Goal: Task Accomplishment & Management: Use online tool/utility

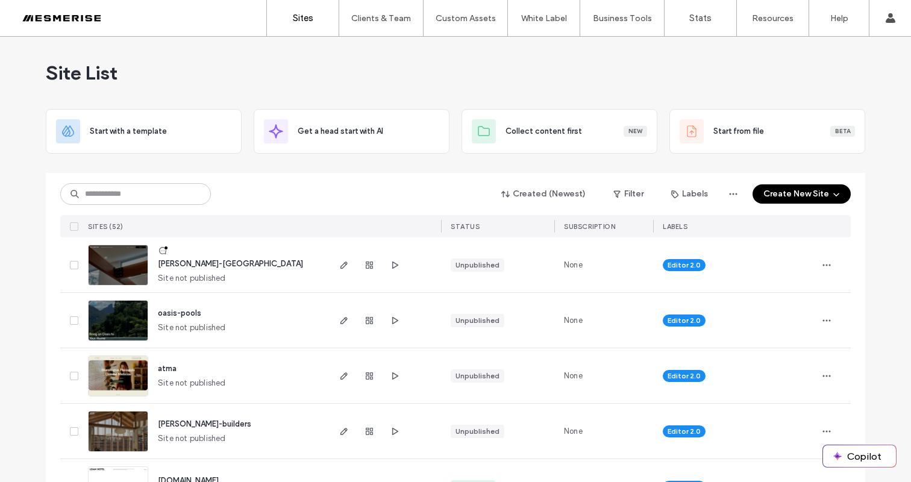
click at [178, 265] on span "[PERSON_NAME]-[GEOGRAPHIC_DATA]" at bounding box center [230, 263] width 145 height 9
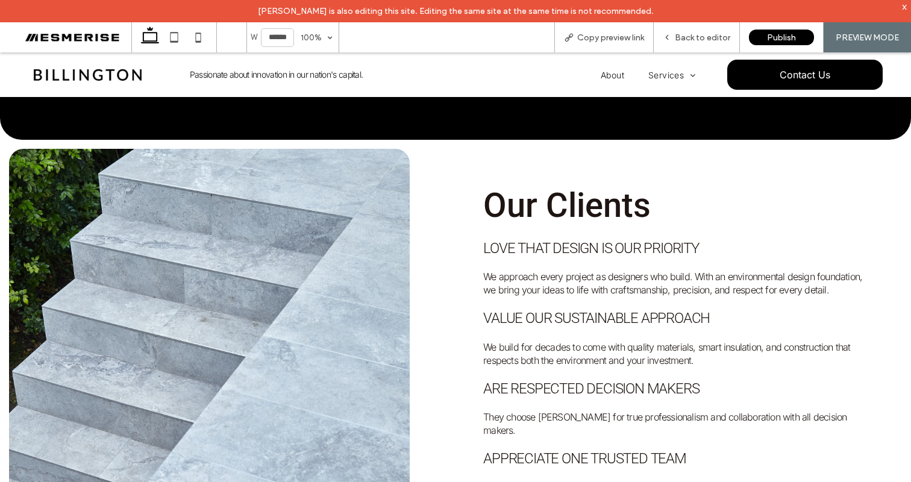
scroll to position [1849, 0]
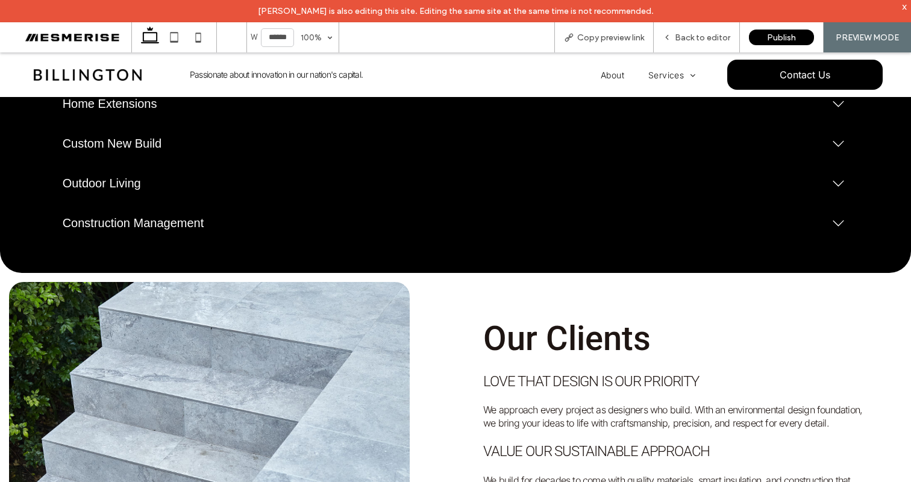
click at [566, 319] on span "Our Clients" at bounding box center [567, 339] width 168 height 40
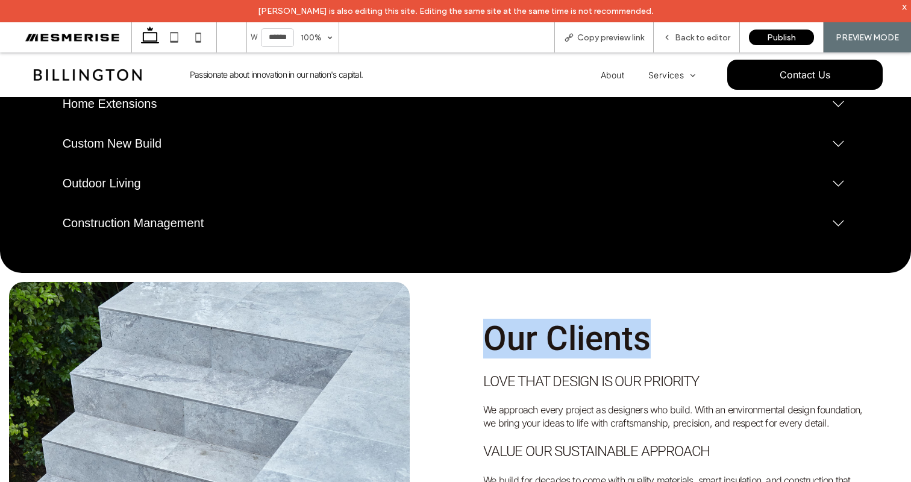
click at [566, 319] on span "Our Clients" at bounding box center [567, 339] width 168 height 40
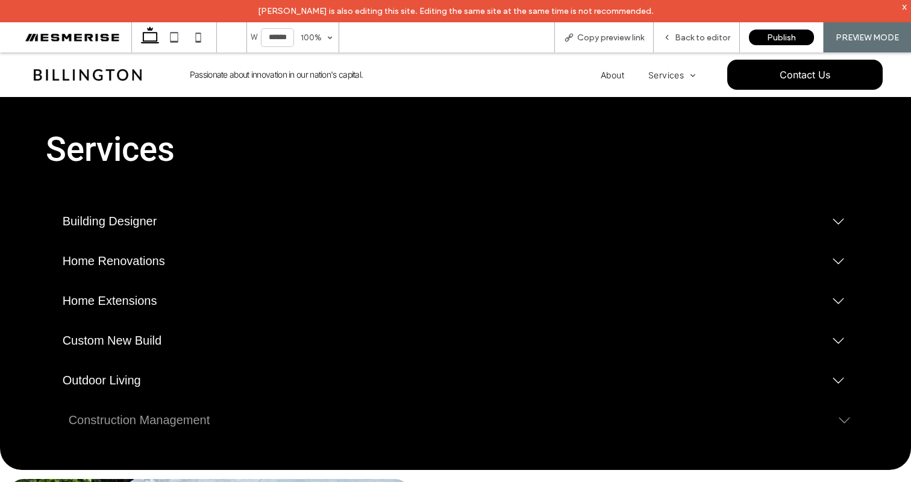
scroll to position [1667, 0]
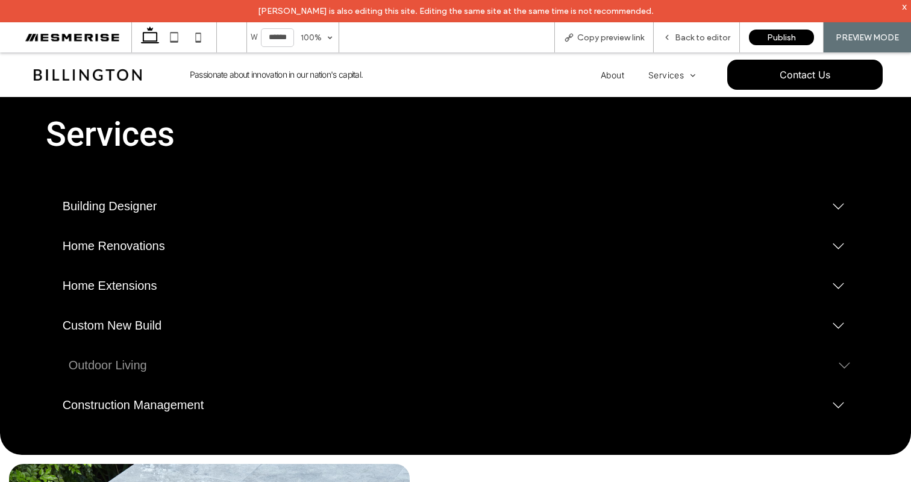
click at [128, 359] on span "Outdoor Living" at bounding box center [444, 366] width 751 height 14
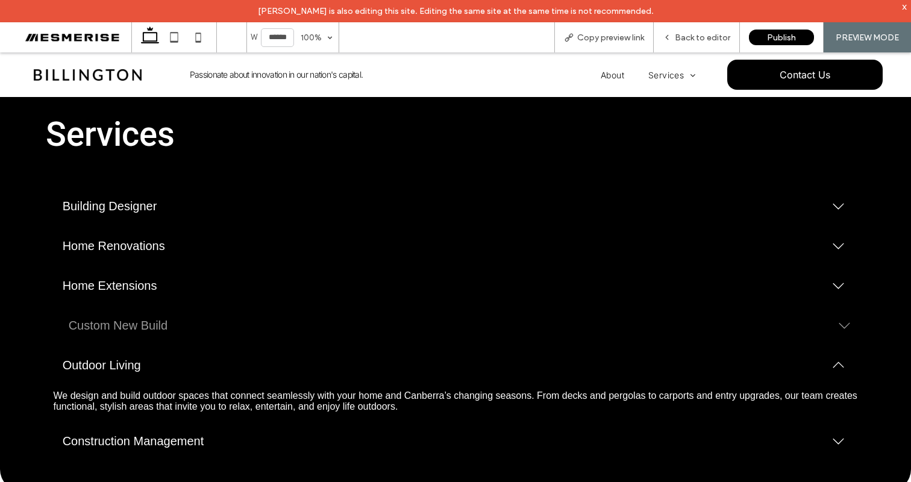
click at [131, 319] on span "Custom New Build" at bounding box center [444, 326] width 751 height 14
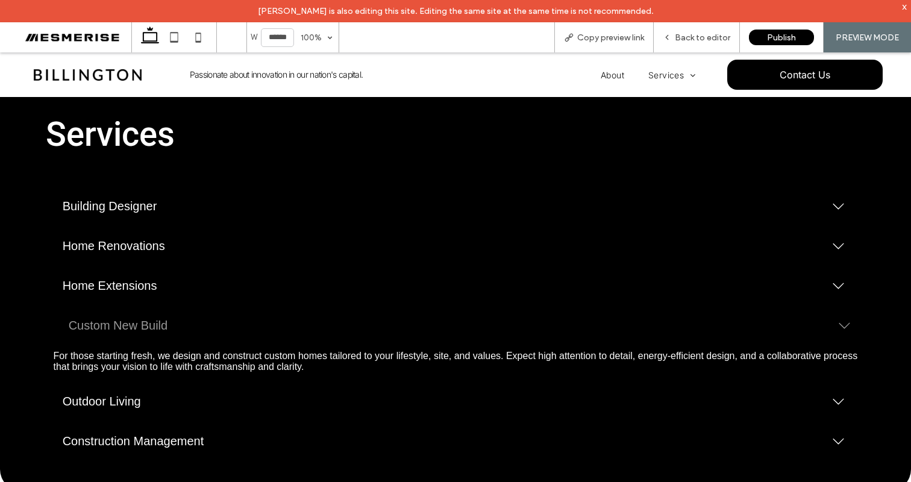
click at [133, 319] on span "Custom New Build" at bounding box center [444, 326] width 751 height 14
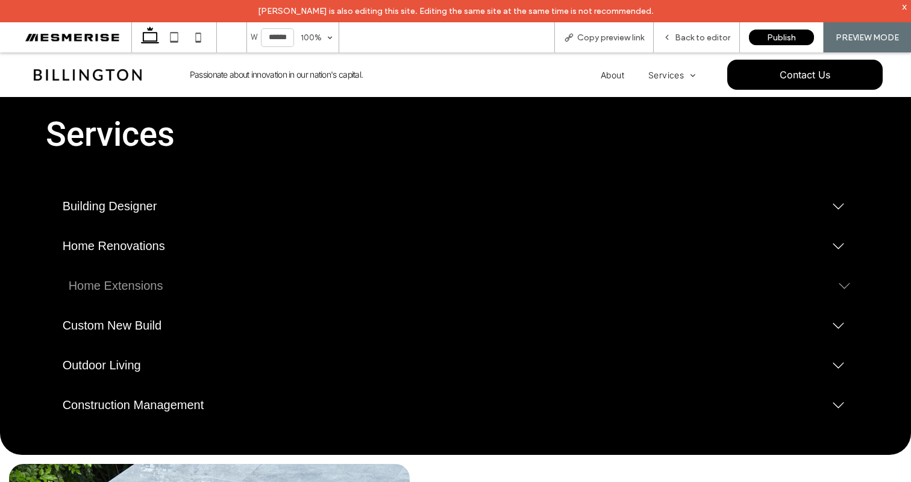
click at [125, 279] on span "Home Extensions" at bounding box center [444, 286] width 751 height 14
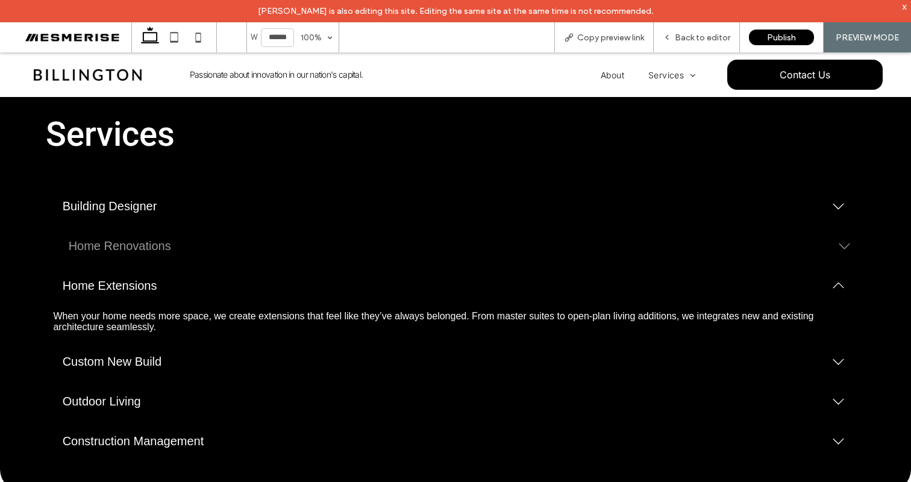
click at [136, 228] on div "Home Renovations" at bounding box center [455, 246] width 819 height 36
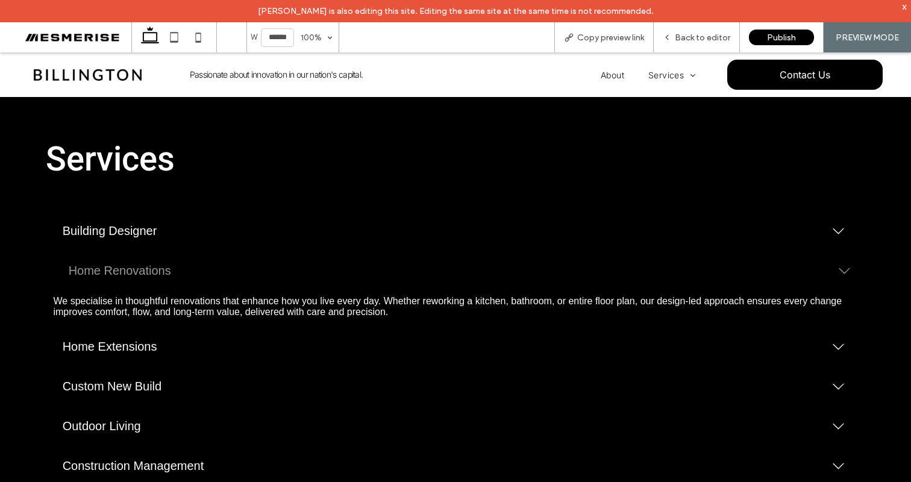
scroll to position [1581, 0]
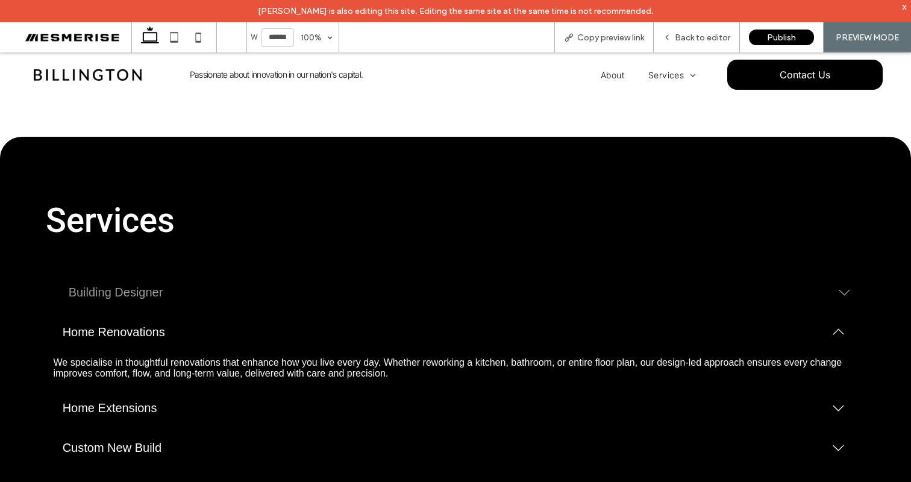
click at [118, 286] on span "Building Designer" at bounding box center [444, 293] width 751 height 14
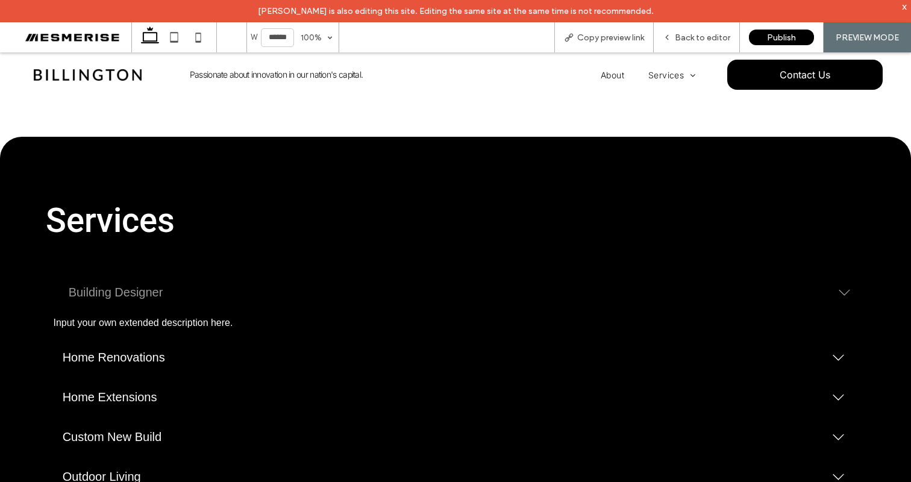
click at [106, 274] on div "Building Designer" at bounding box center [455, 292] width 819 height 36
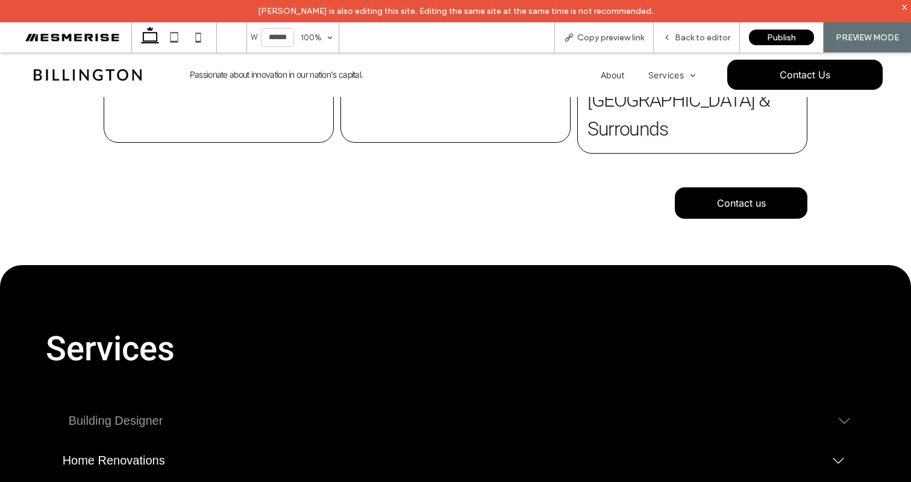
scroll to position [1474, 0]
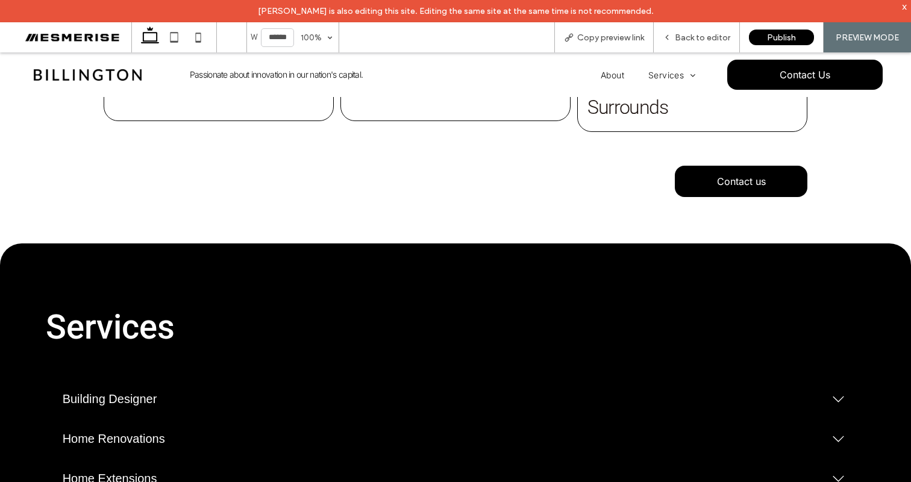
click at [152, 307] on span "Services" at bounding box center [110, 327] width 129 height 40
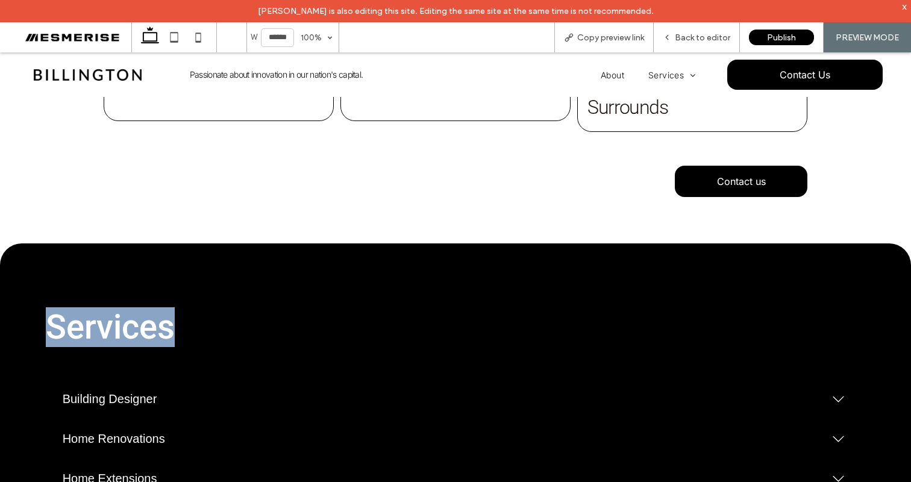
click at [152, 307] on span "Services" at bounding box center [110, 327] width 129 height 40
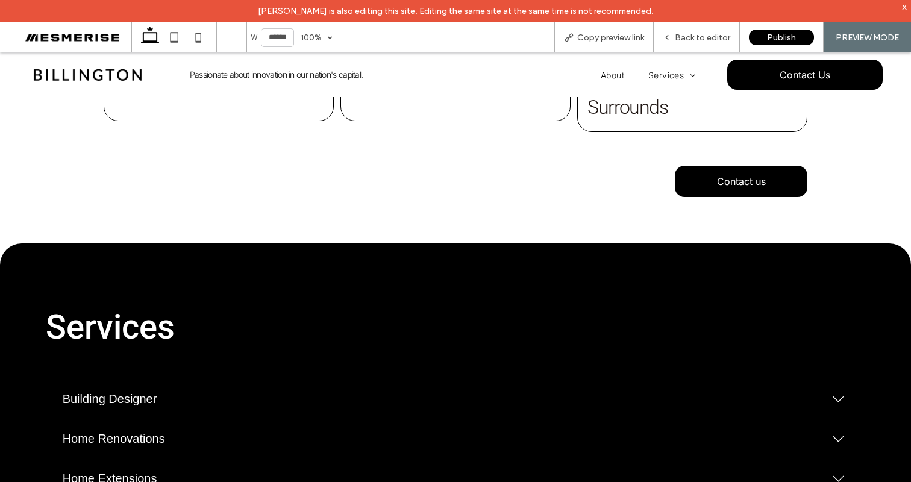
click at [181, 307] on h3 "Services" at bounding box center [347, 327] width 603 height 40
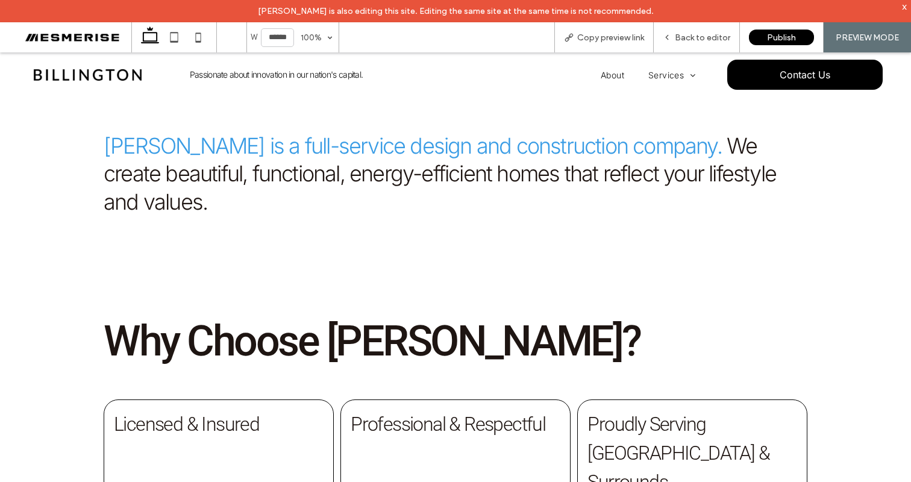
scroll to position [1106, 0]
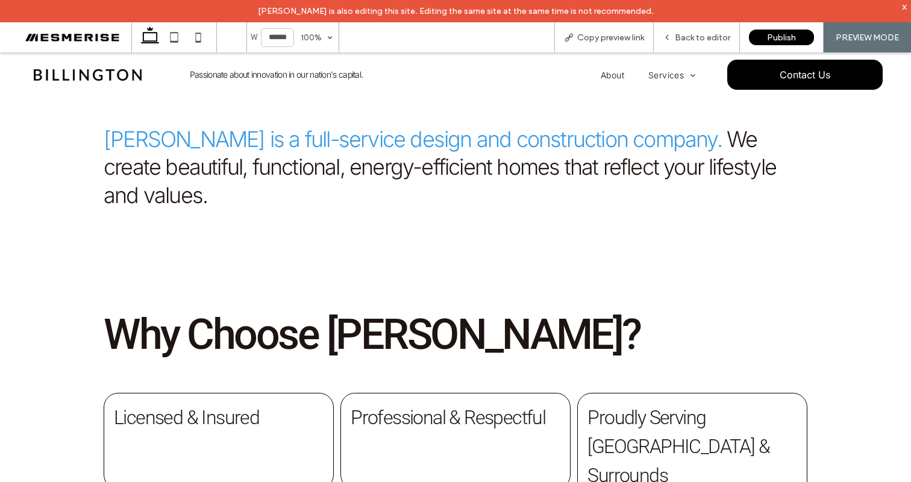
click at [295, 310] on span "Why Choose Billington?" at bounding box center [372, 334] width 537 height 49
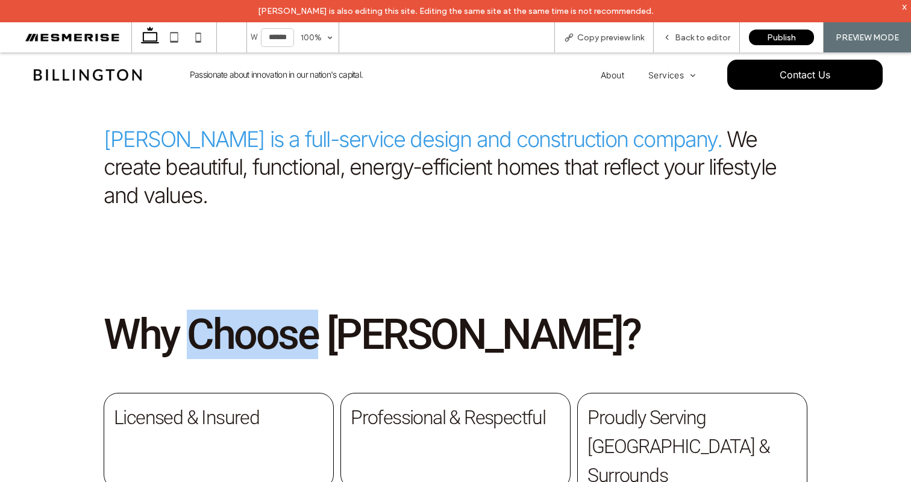
click at [295, 310] on span "Why Choose Billington?" at bounding box center [372, 334] width 537 height 49
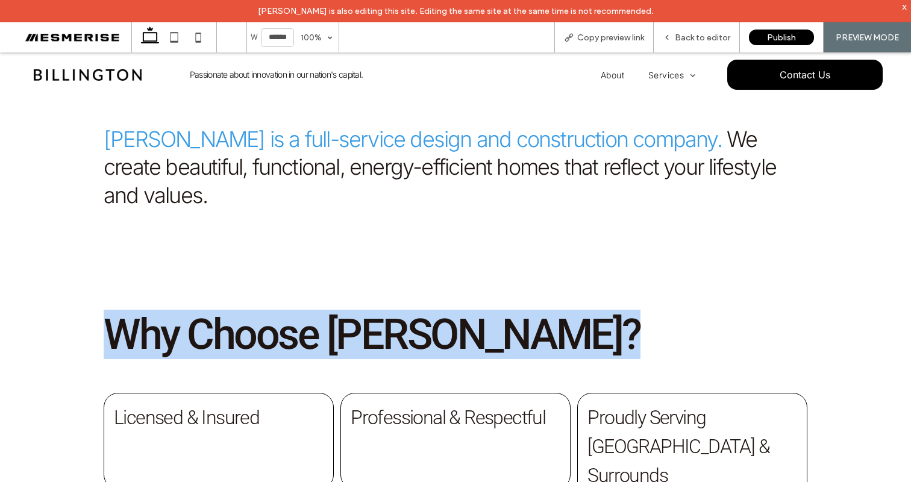
click at [295, 310] on span "Why Choose Billington?" at bounding box center [372, 334] width 537 height 49
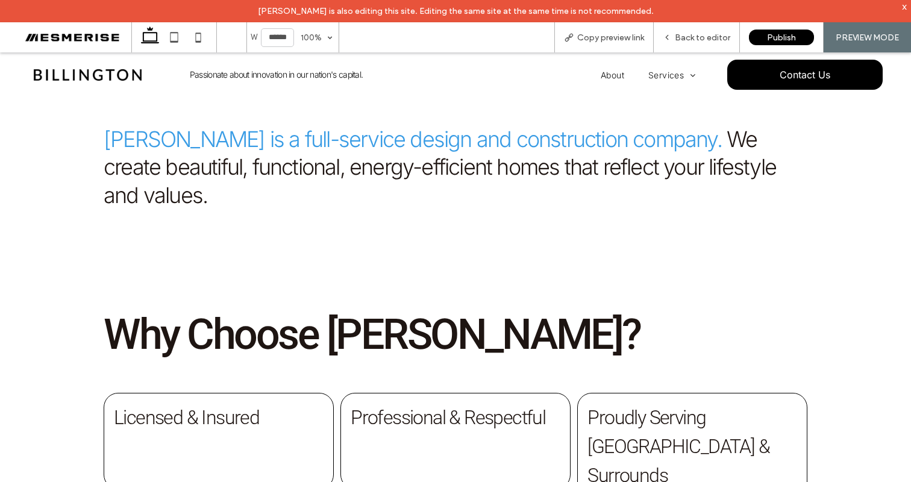
click at [376, 310] on span "Why Choose Billington?" at bounding box center [372, 334] width 537 height 49
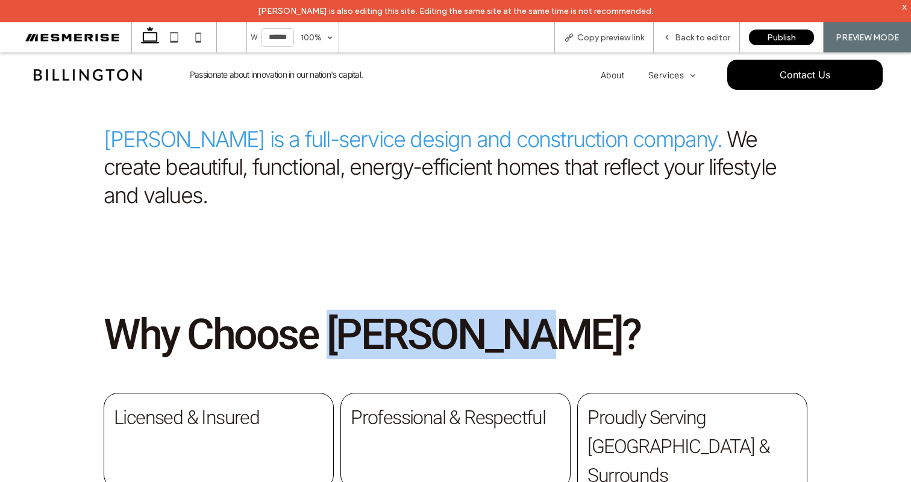
click at [376, 310] on span "Why Choose Billington?" at bounding box center [372, 334] width 537 height 49
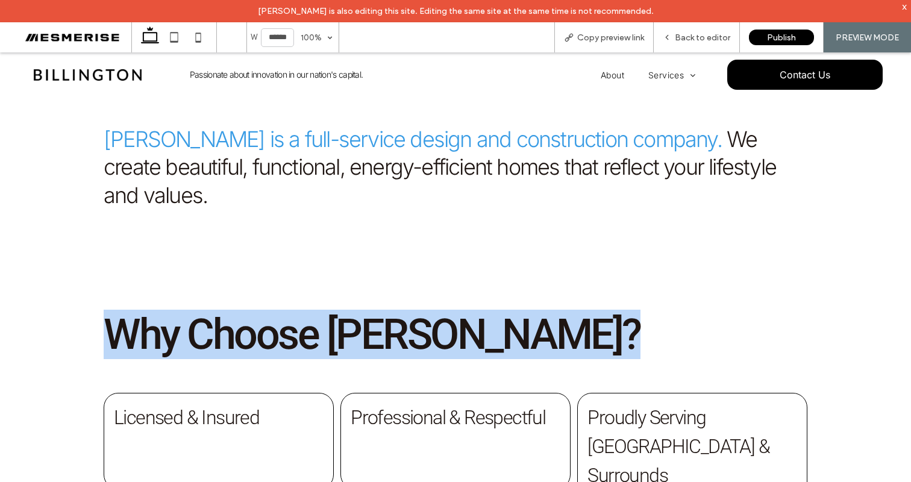
drag, startPoint x: 376, startPoint y: 240, endPoint x: 387, endPoint y: 240, distance: 11.5
click at [376, 310] on span "Why Choose Billington?" at bounding box center [372, 334] width 537 height 49
click at [424, 310] on span "Why Choose Billington?" at bounding box center [372, 334] width 537 height 49
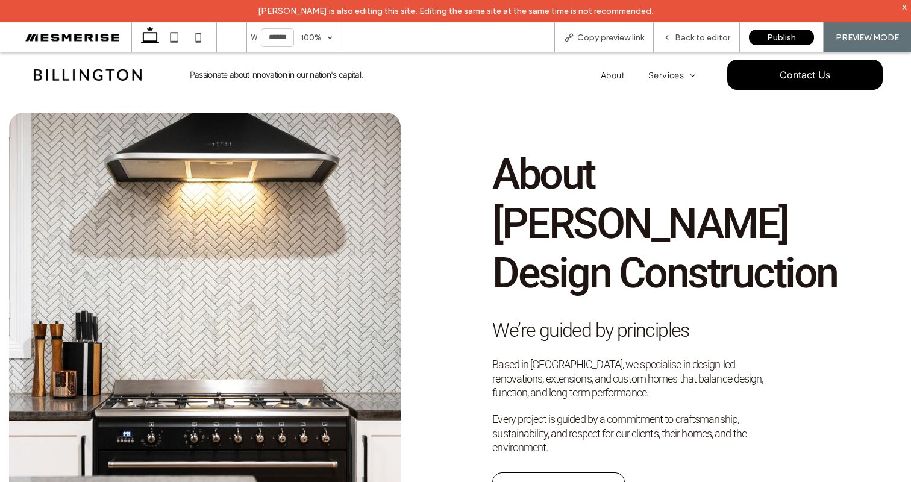
scroll to position [607, 0]
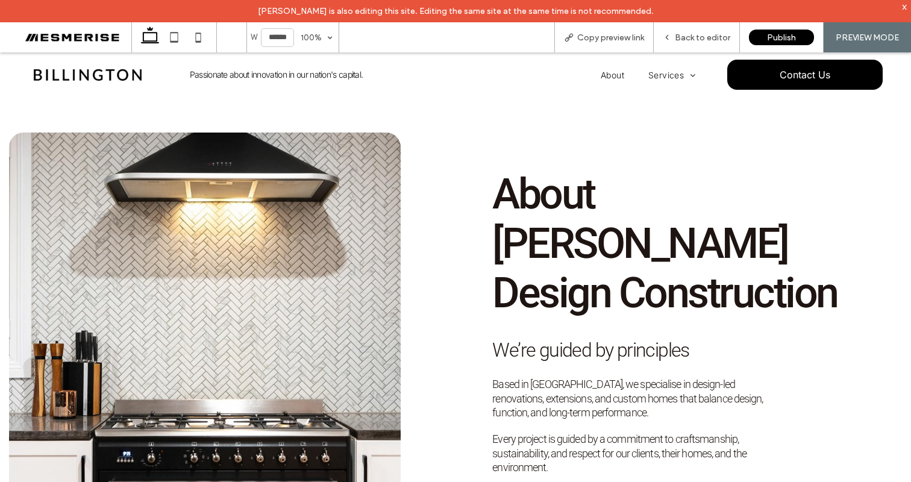
click at [592, 169] on span "About Billington Design Construction" at bounding box center [664, 243] width 345 height 148
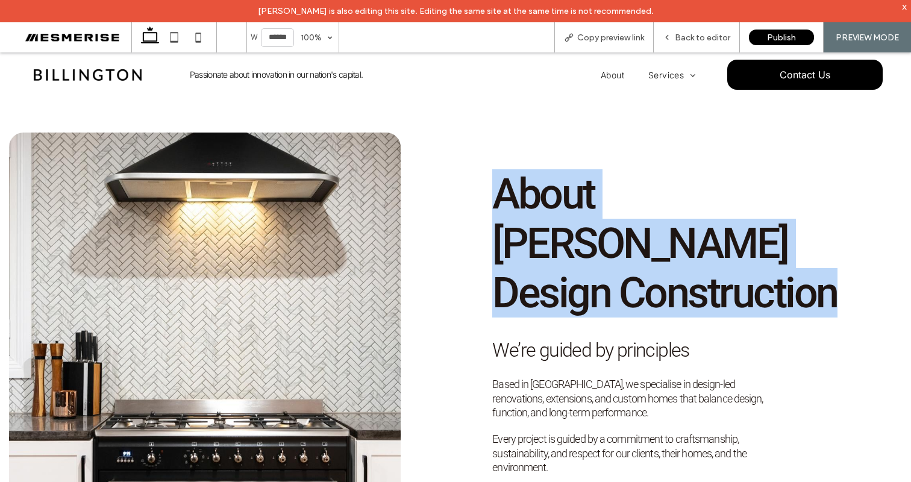
click at [592, 169] on span "About Billington Design Construction" at bounding box center [664, 243] width 345 height 148
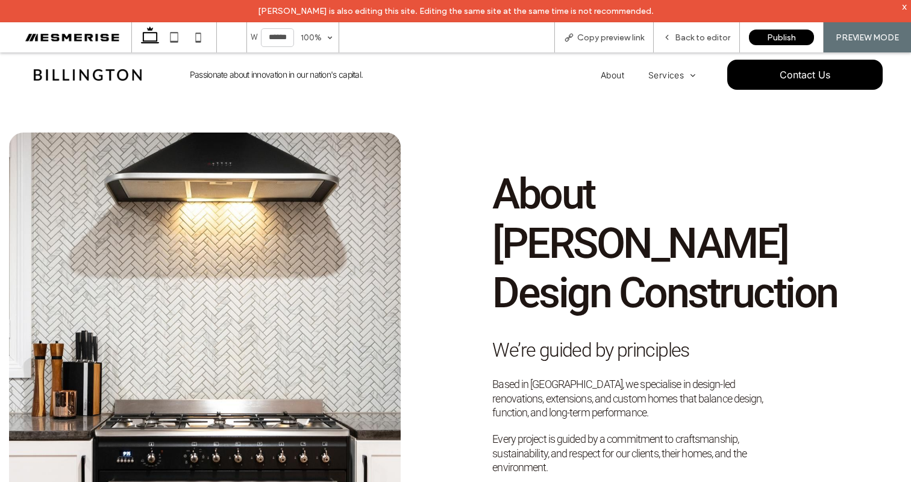
click at [561, 208] on span "About Billington Design Construction" at bounding box center [664, 243] width 345 height 148
click at [560, 339] on span "We’re guided by principles" at bounding box center [590, 350] width 196 height 23
click at [533, 378] on span "Based in Canberra, we specialise in design-led renovations, extensions, and cus…" at bounding box center [627, 398] width 271 height 41
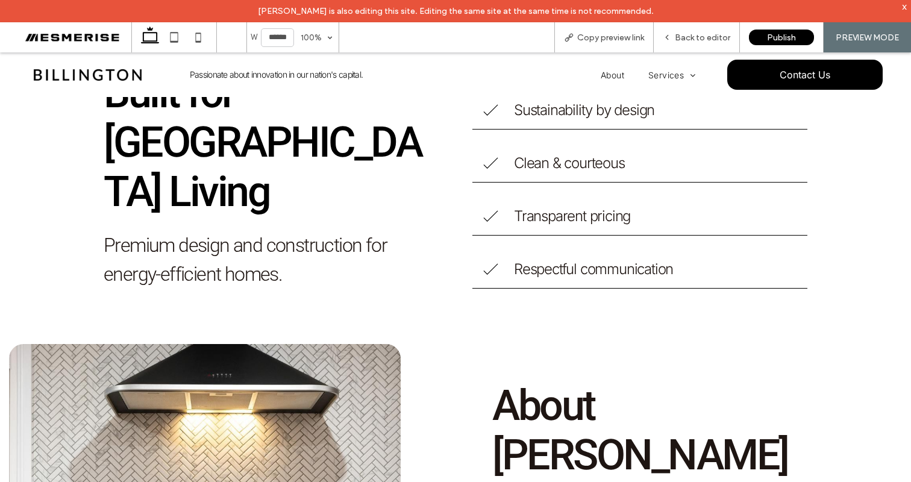
scroll to position [296, 0]
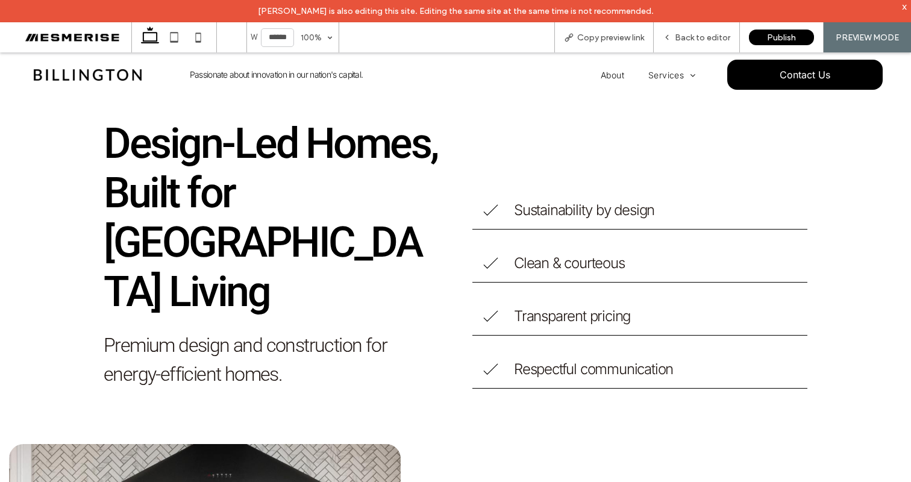
click at [563, 201] on span "Sustainability by design" at bounding box center [584, 209] width 140 height 17
click at [444, 156] on div "Design-Led Homes, Built for Canberra Living Premium design and construction for…" at bounding box center [455, 254] width 723 height 362
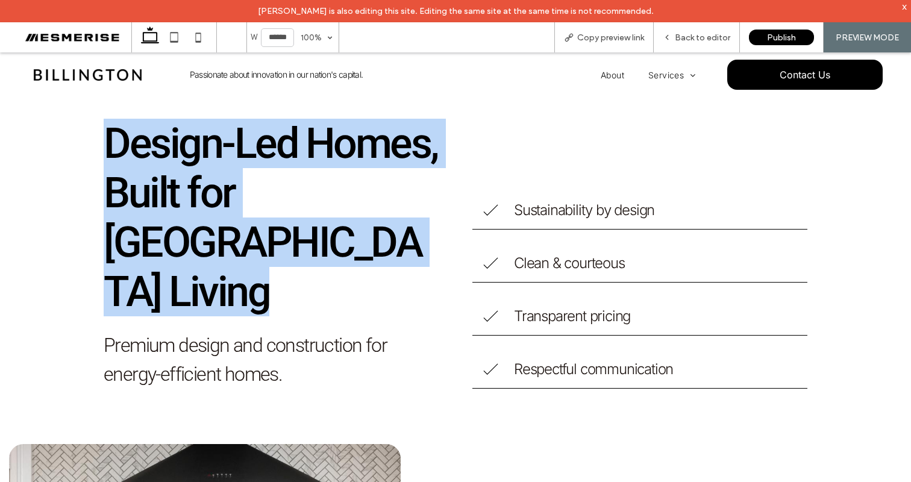
click at [444, 156] on div "Design-Led Homes, Built for Canberra Living Premium design and construction for…" at bounding box center [455, 254] width 723 height 362
click at [375, 171] on span "Design-Led Homes, Built for Canberra Living" at bounding box center [271, 218] width 334 height 198
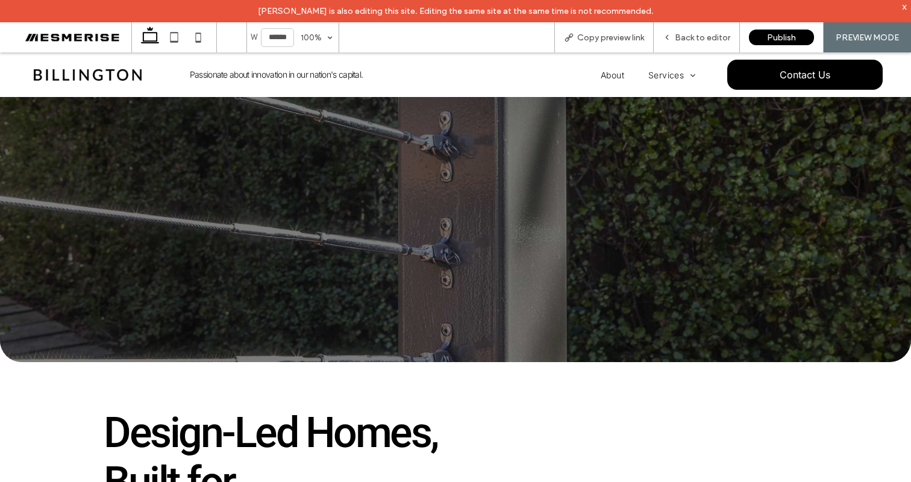
scroll to position [0, 0]
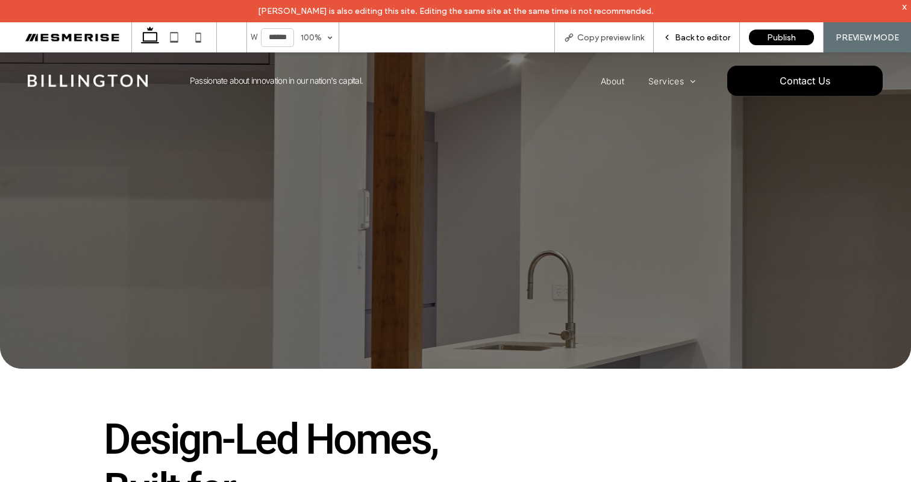
click at [731, 40] on div "Back to editor" at bounding box center [697, 38] width 86 height 10
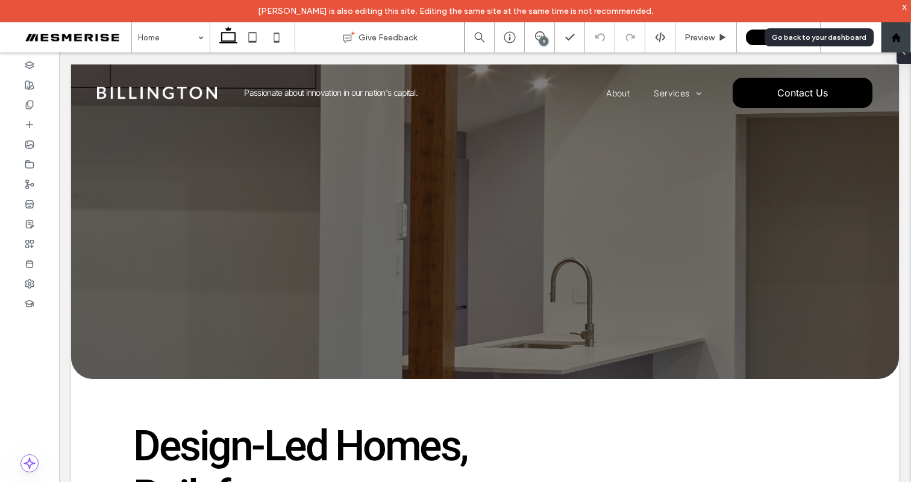
click at [901, 36] on div at bounding box center [895, 38] width 29 height 10
